Goal: Find specific page/section: Find specific page/section

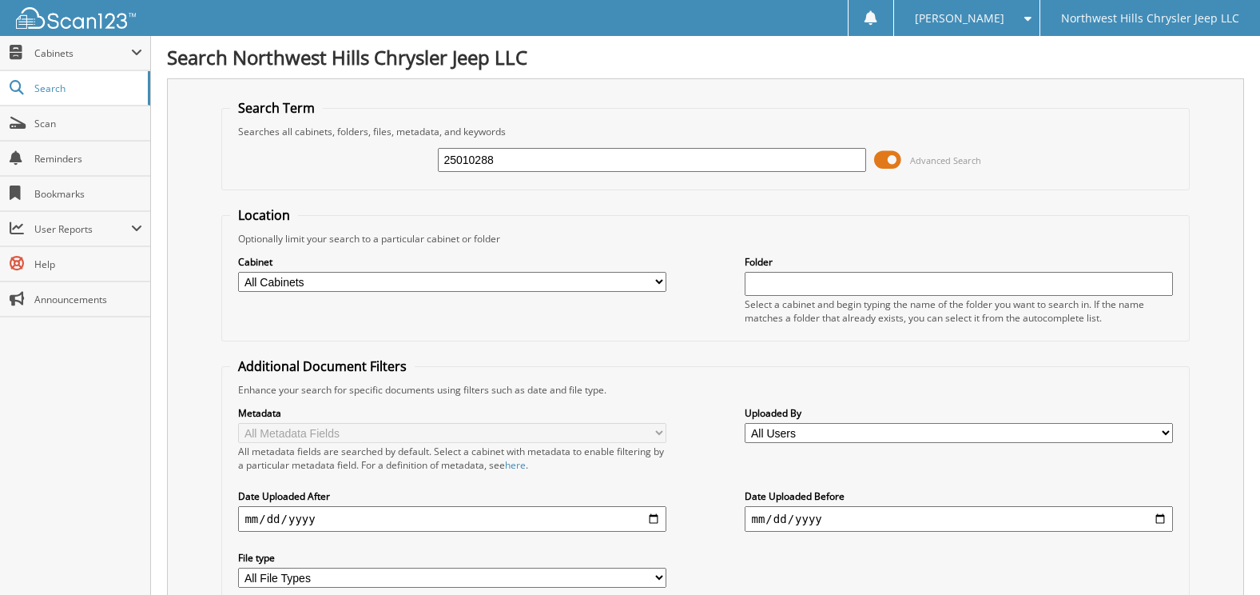
type input "25010288"
click at [464, 156] on input "25010288" at bounding box center [652, 160] width 428 height 24
type input "10288"
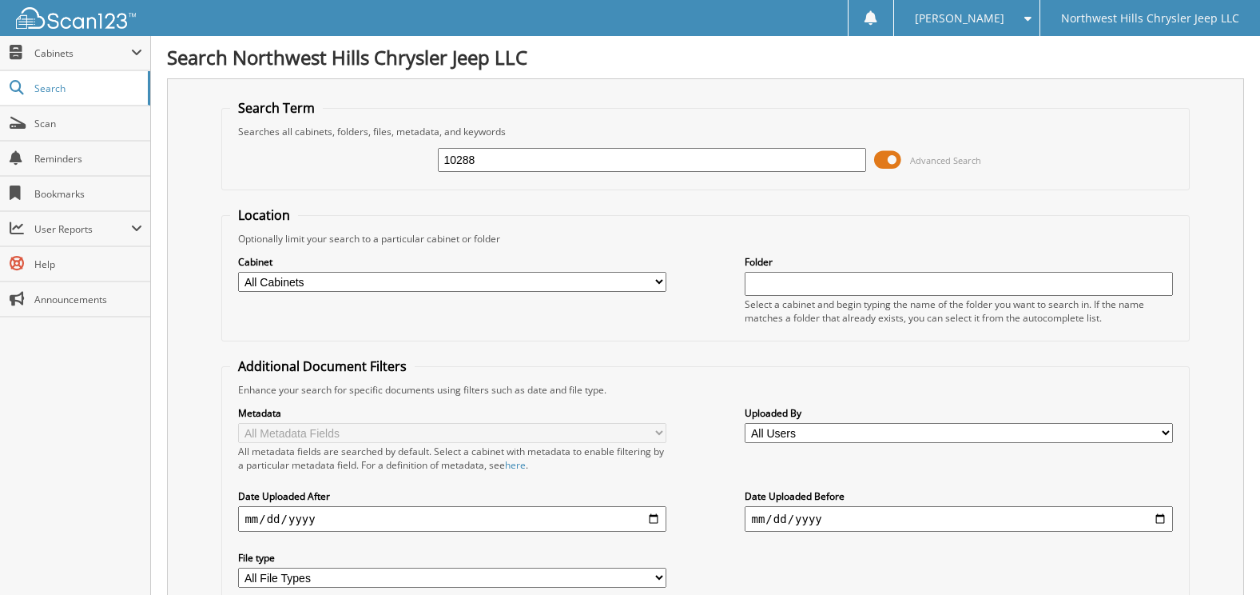
click at [492, 167] on input "10288" at bounding box center [652, 160] width 428 height 24
type input "1"
type input "EV"
click at [82, 124] on span "Scan" at bounding box center [88, 124] width 108 height 14
